Goal: Information Seeking & Learning: Learn about a topic

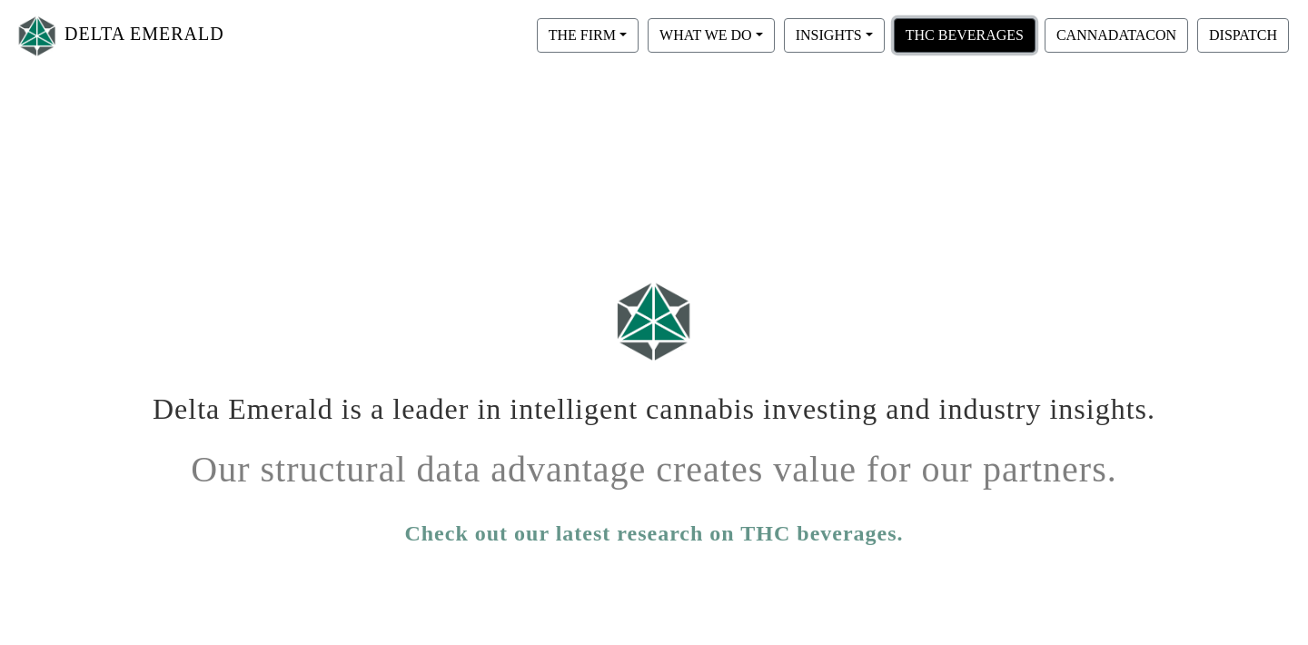
click at [962, 39] on button "THC BEVERAGES" at bounding box center [965, 35] width 142 height 35
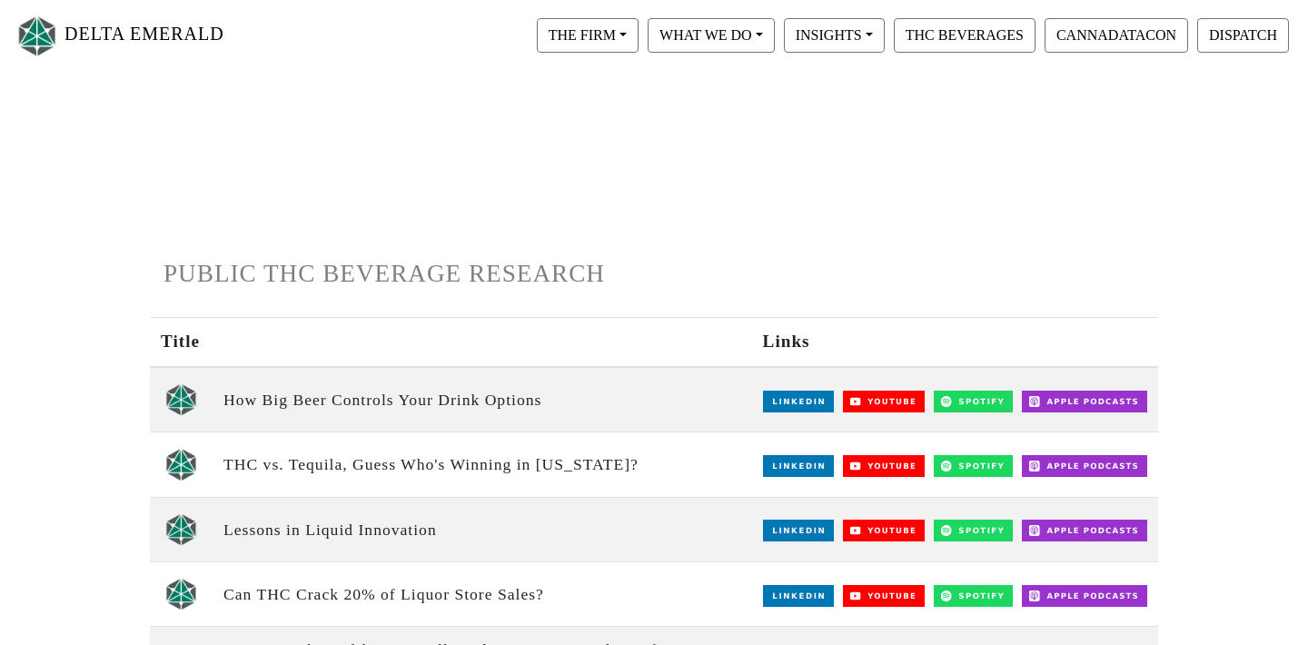
scroll to position [5, 0]
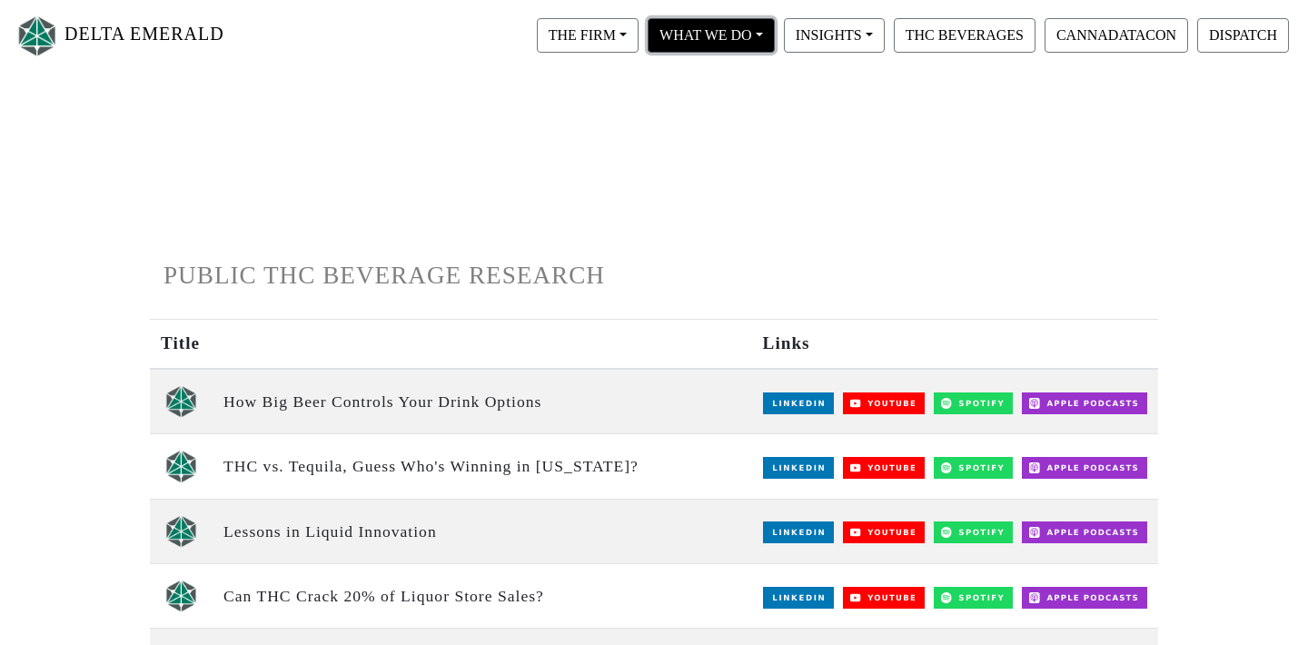
click at [639, 37] on button "WHAT WE DO" at bounding box center [588, 35] width 102 height 35
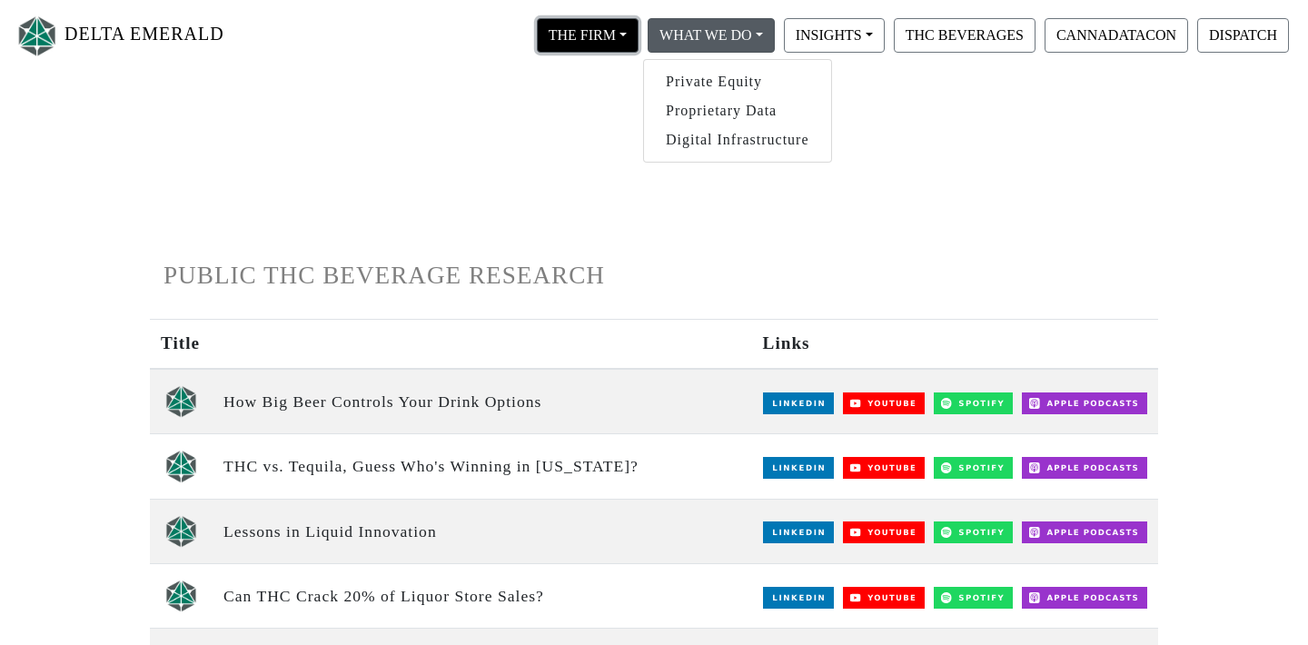
click at [607, 39] on button "THE FIRM" at bounding box center [588, 35] width 102 height 35
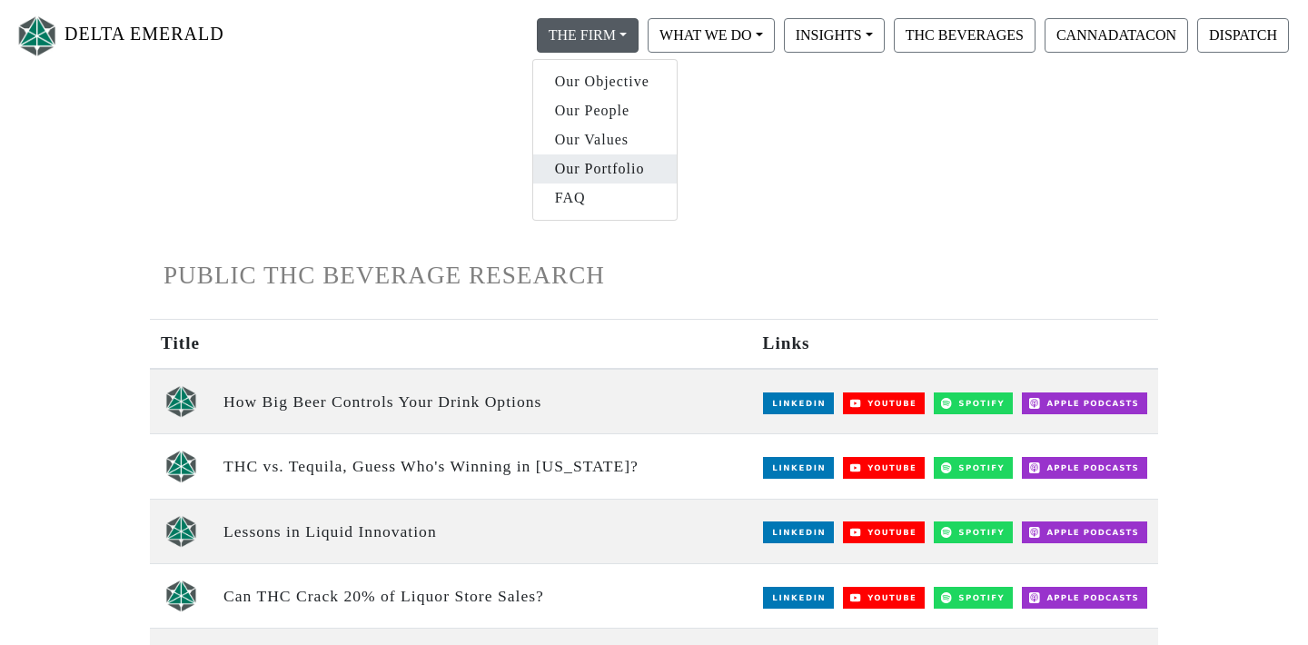
click at [598, 163] on link "Our Portfolio" at bounding box center [605, 168] width 144 height 29
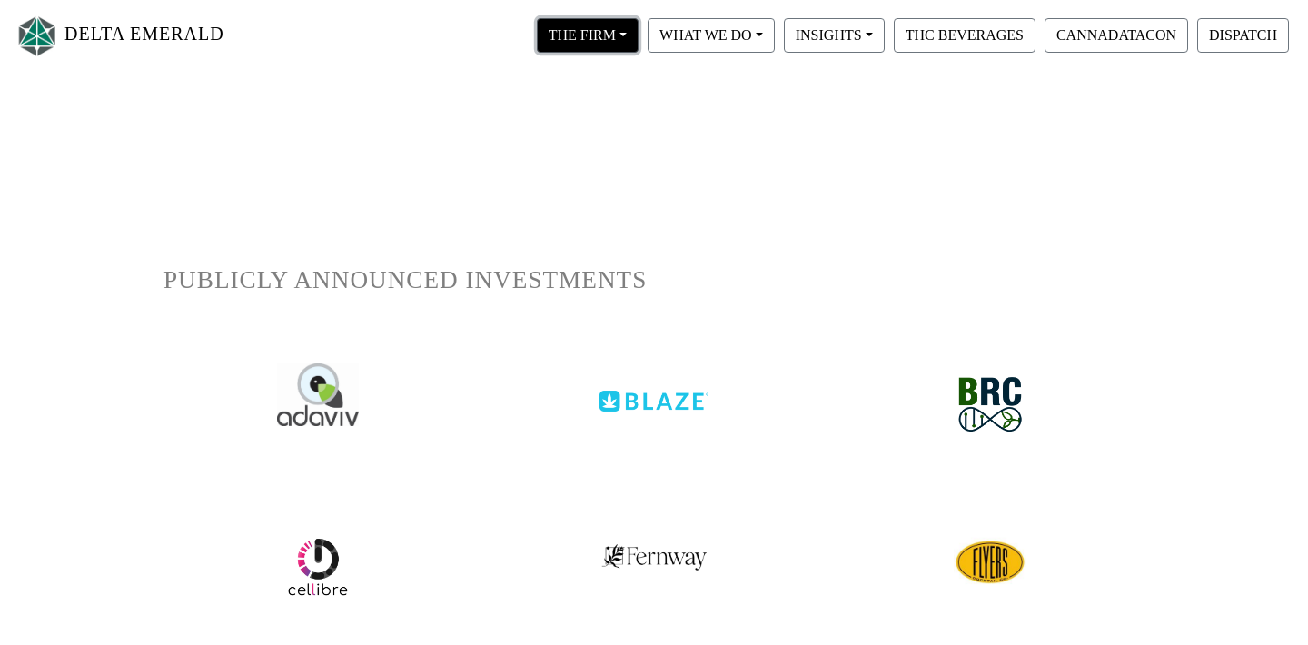
click at [609, 38] on button "THE FIRM" at bounding box center [588, 35] width 102 height 35
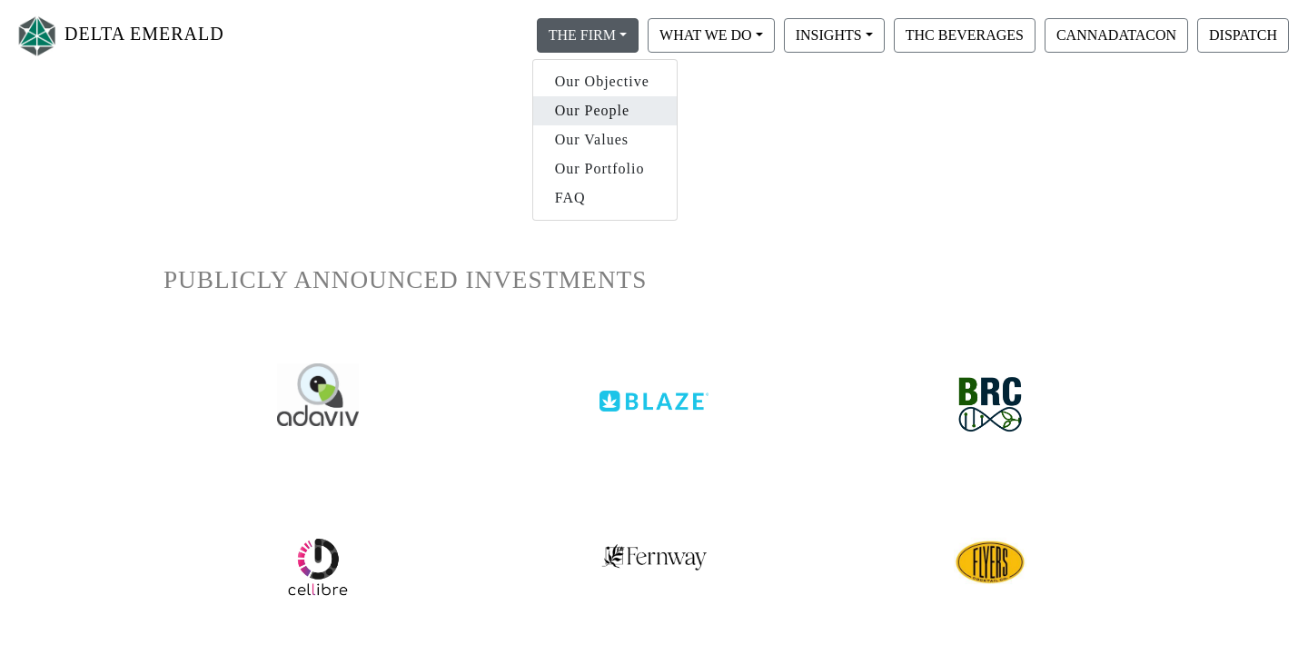
click at [597, 114] on link "Our People" at bounding box center [605, 110] width 144 height 29
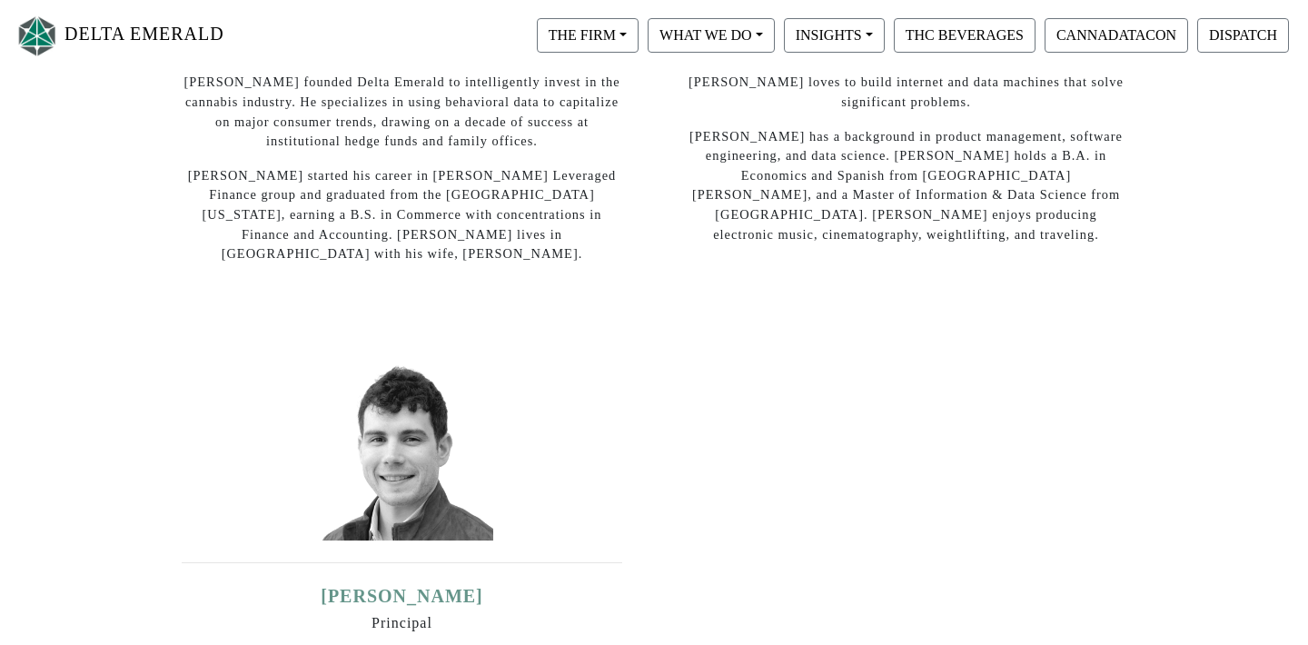
scroll to position [370, 0]
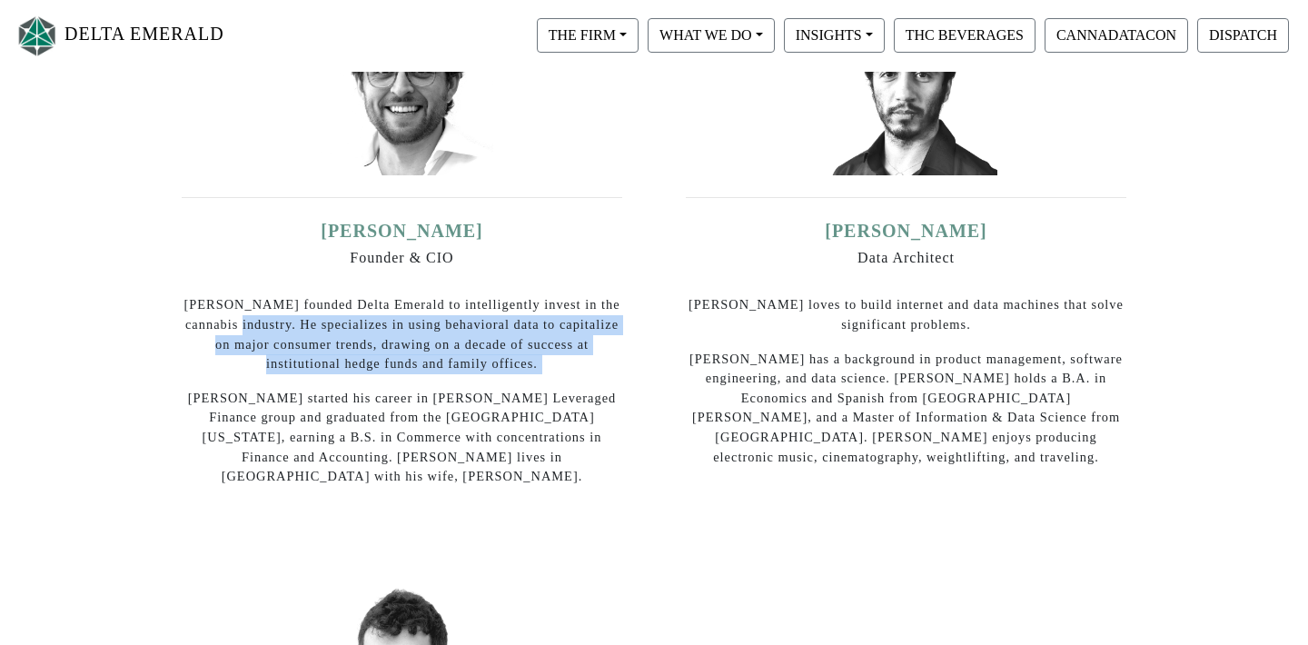
drag, startPoint x: 242, startPoint y: 327, endPoint x: 420, endPoint y: 393, distance: 190.0
click at [420, 393] on div "[PERSON_NAME] Founder & CIO [PERSON_NAME] founded Delta Emerald to intelligentl…" at bounding box center [402, 353] width 441 height 267
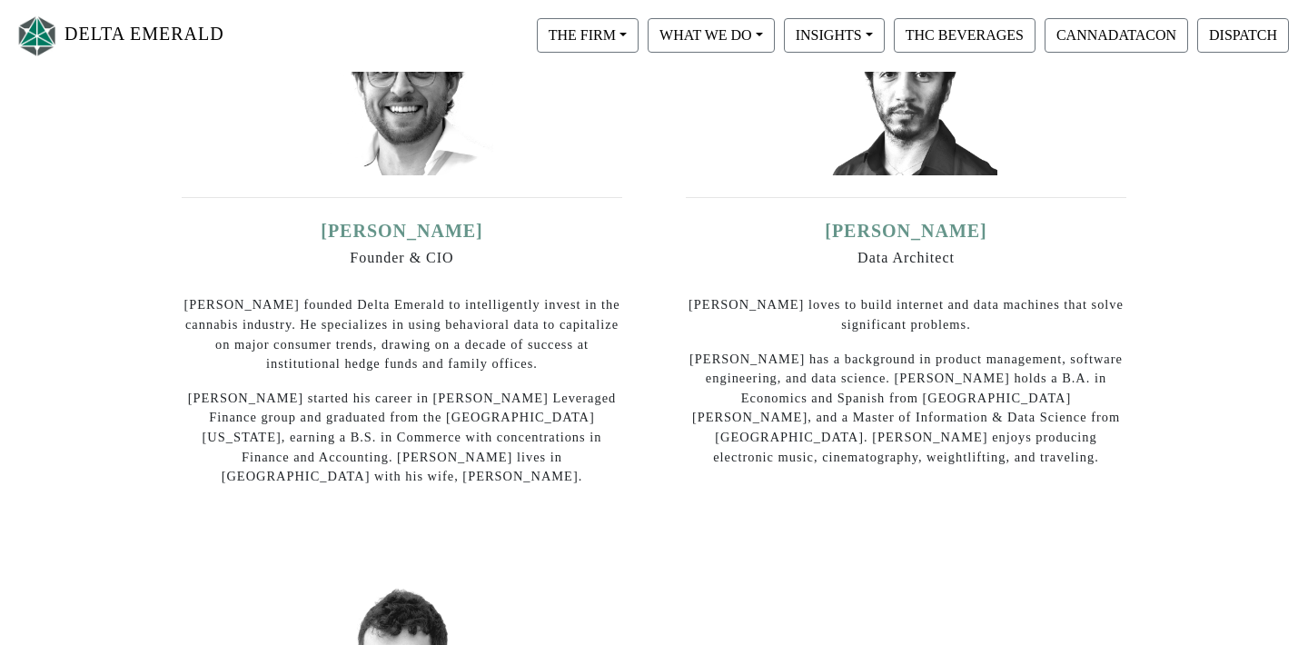
click at [512, 472] on div "[PERSON_NAME] Founder & CIO [PERSON_NAME] founded Delta Emerald to intelligentl…" at bounding box center [401, 247] width 477 height 544
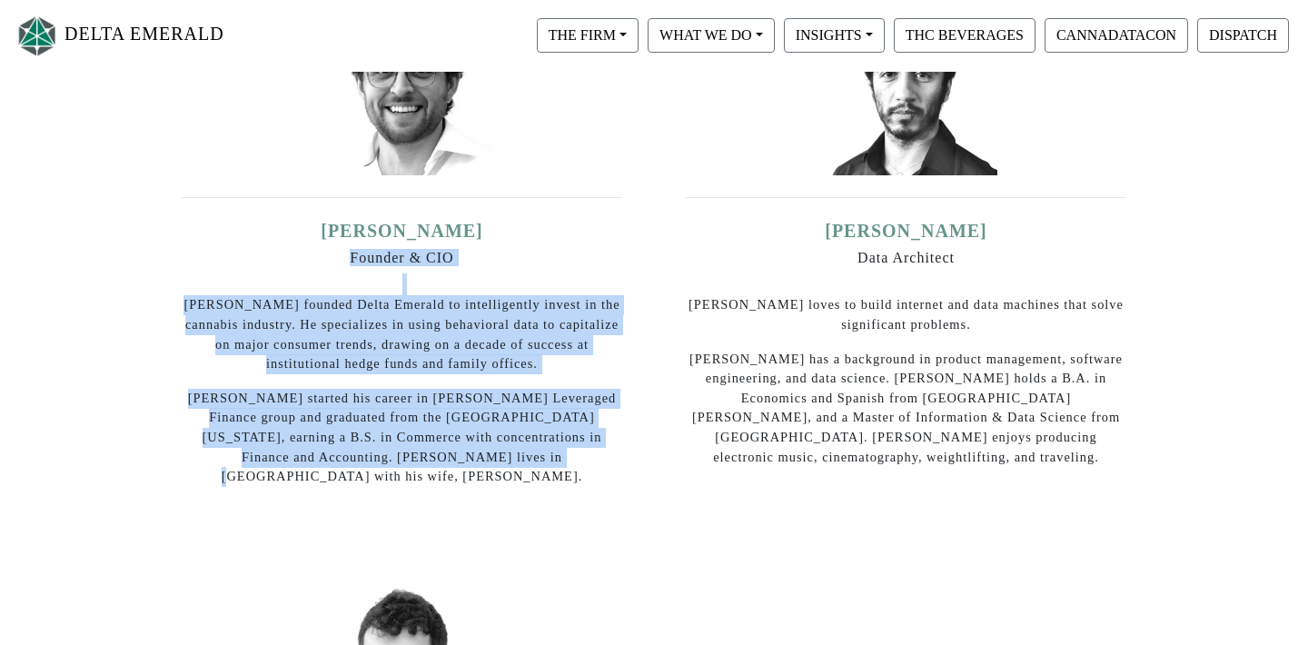
drag, startPoint x: 512, startPoint y: 465, endPoint x: 307, endPoint y: 277, distance: 278.4
click at [307, 277] on div "[PERSON_NAME] Founder & CIO [PERSON_NAME] founded Delta Emerald to intelligentl…" at bounding box center [402, 353] width 441 height 267
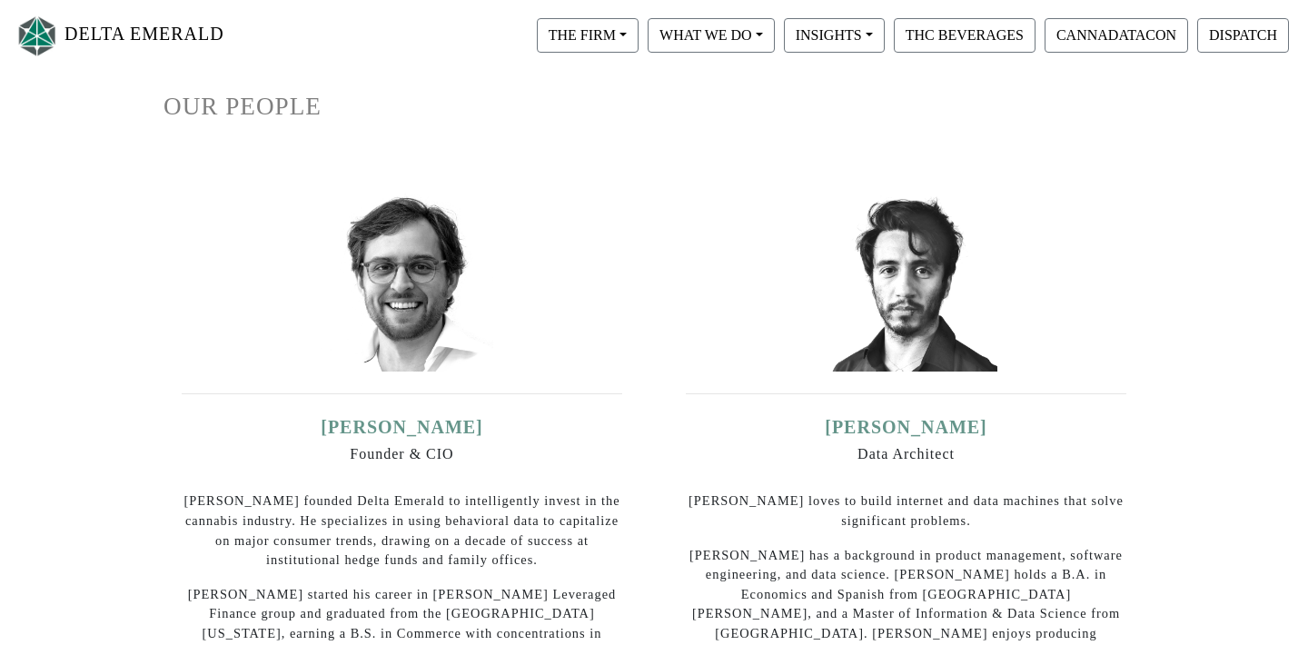
scroll to position [154, 0]
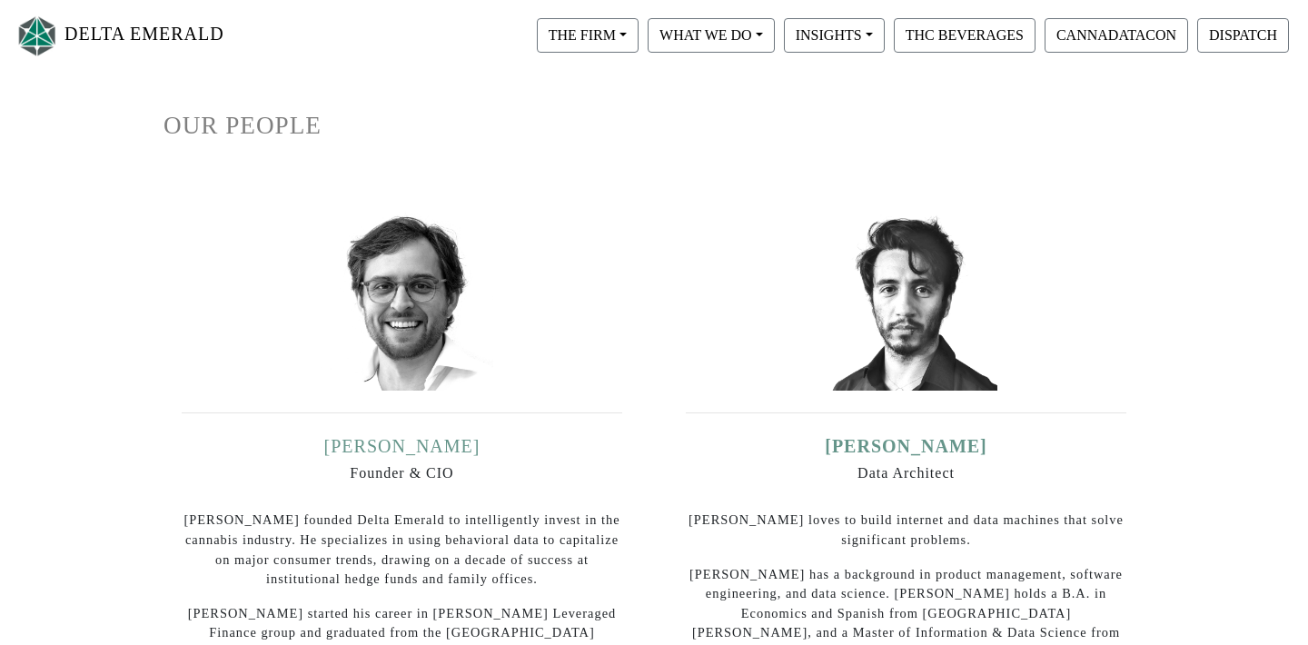
click at [409, 448] on link "[PERSON_NAME]" at bounding box center [402, 446] width 156 height 20
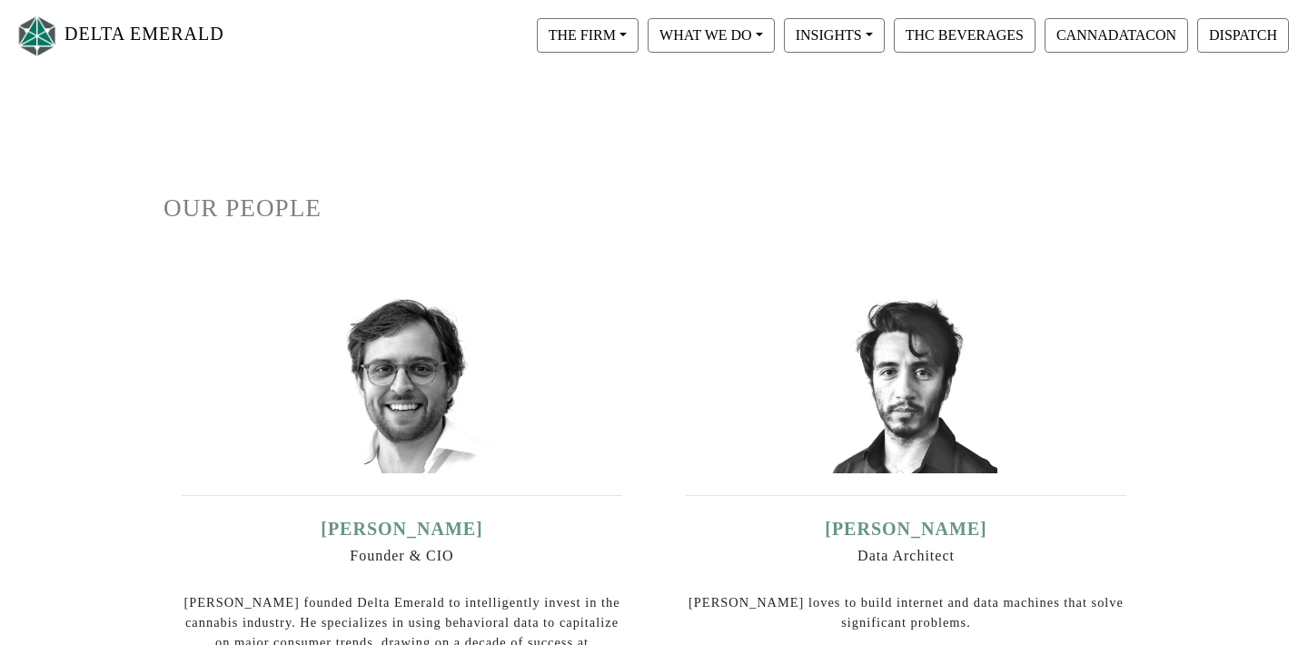
scroll to position [62, 0]
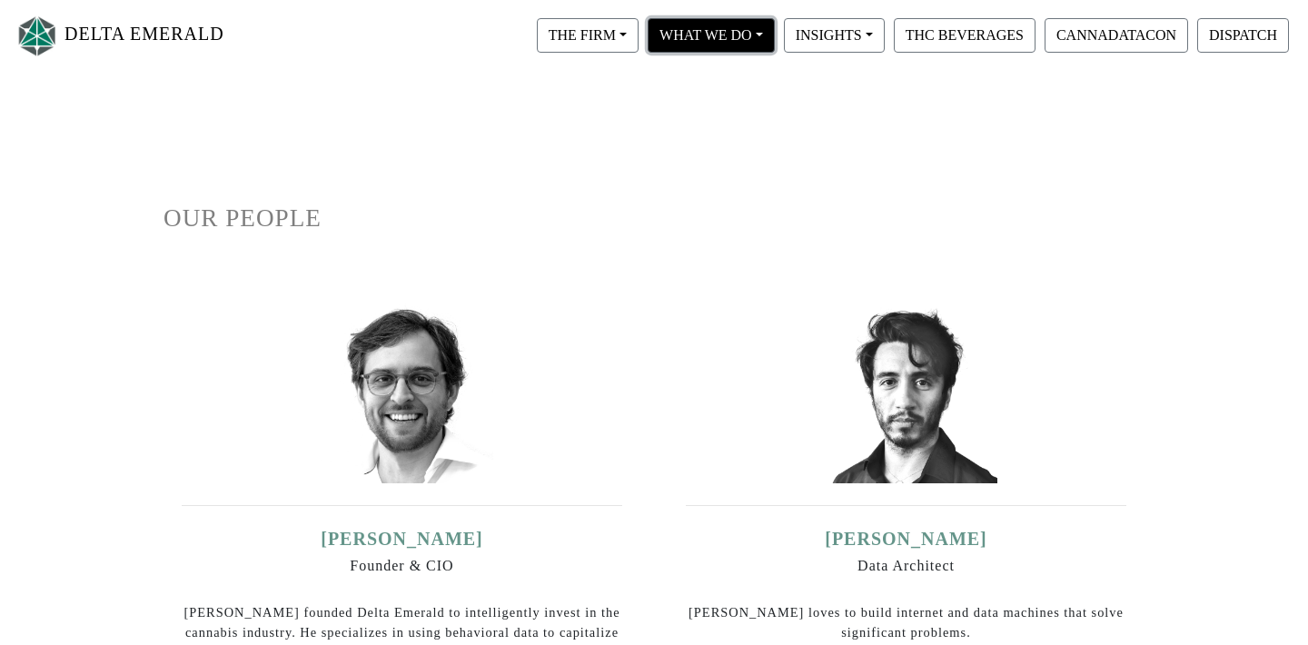
click at [639, 45] on button "WHAT WE DO" at bounding box center [588, 35] width 102 height 35
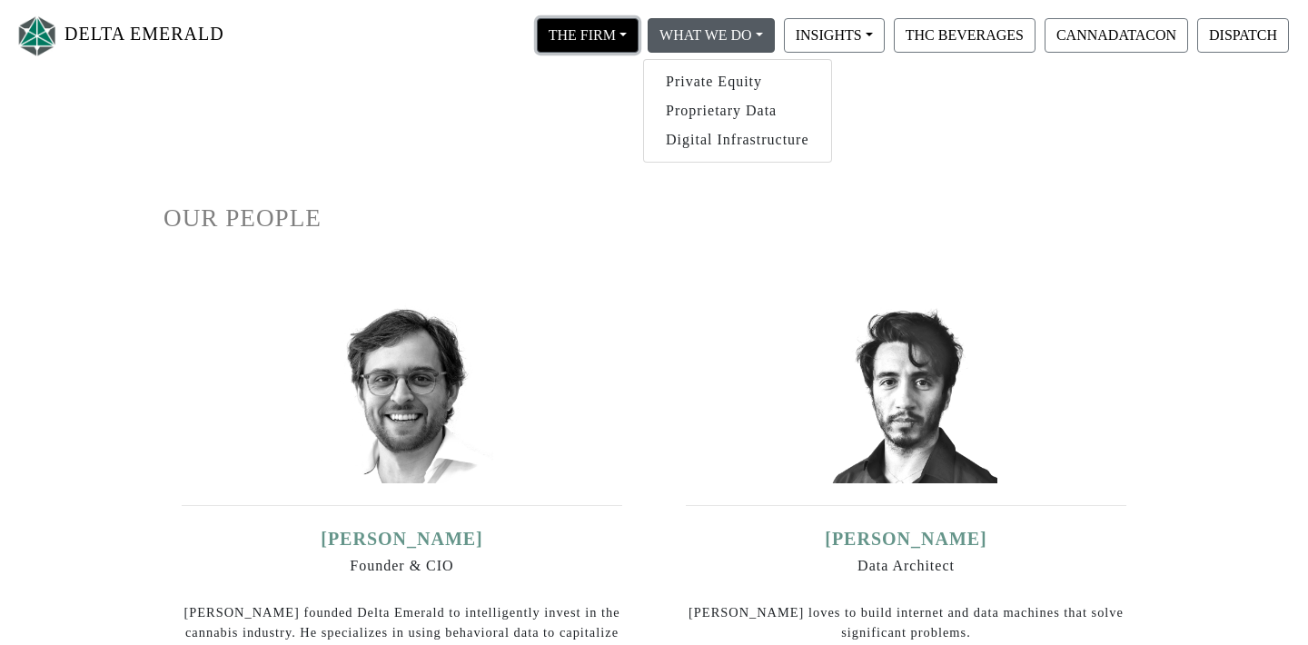
click at [603, 33] on button "THE FIRM" at bounding box center [588, 35] width 102 height 35
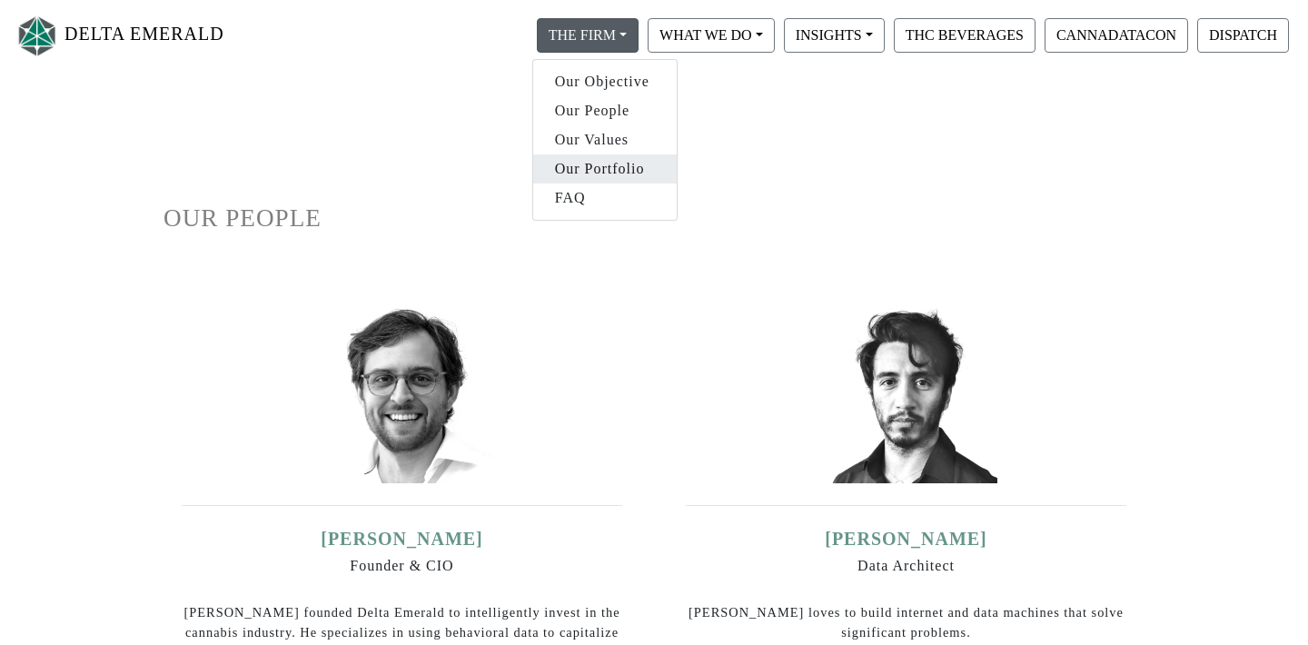
click at [612, 174] on link "Our Portfolio" at bounding box center [605, 168] width 144 height 29
